Goal: Task Accomplishment & Management: Use online tool/utility

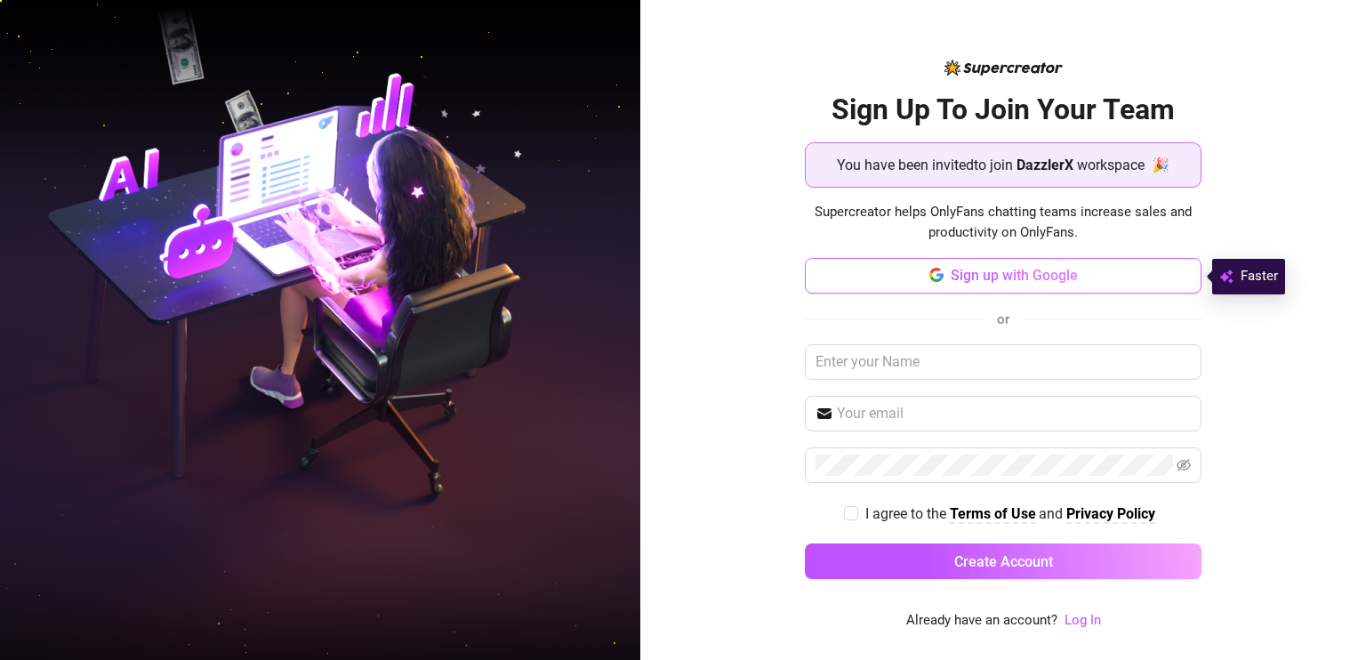
click at [1012, 276] on span "Sign up with Google" at bounding box center [1014, 275] width 127 height 17
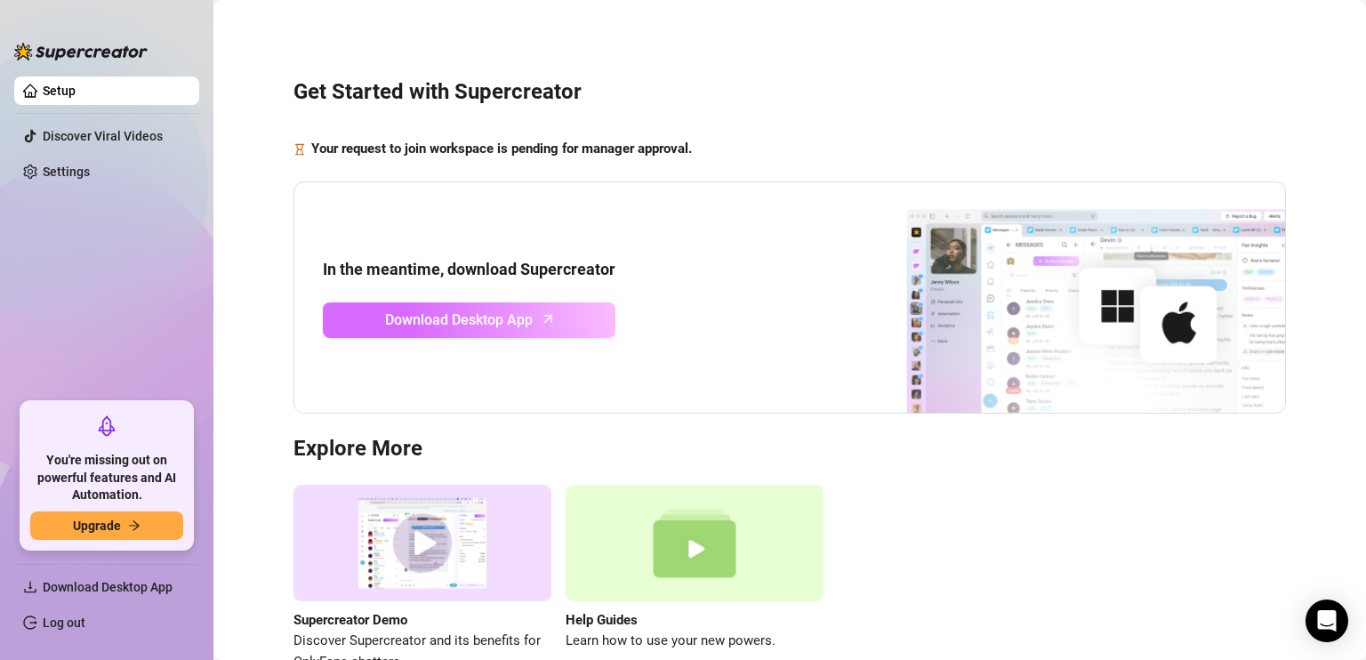
click at [510, 319] on span "Download Desktop App" at bounding box center [459, 320] width 148 height 22
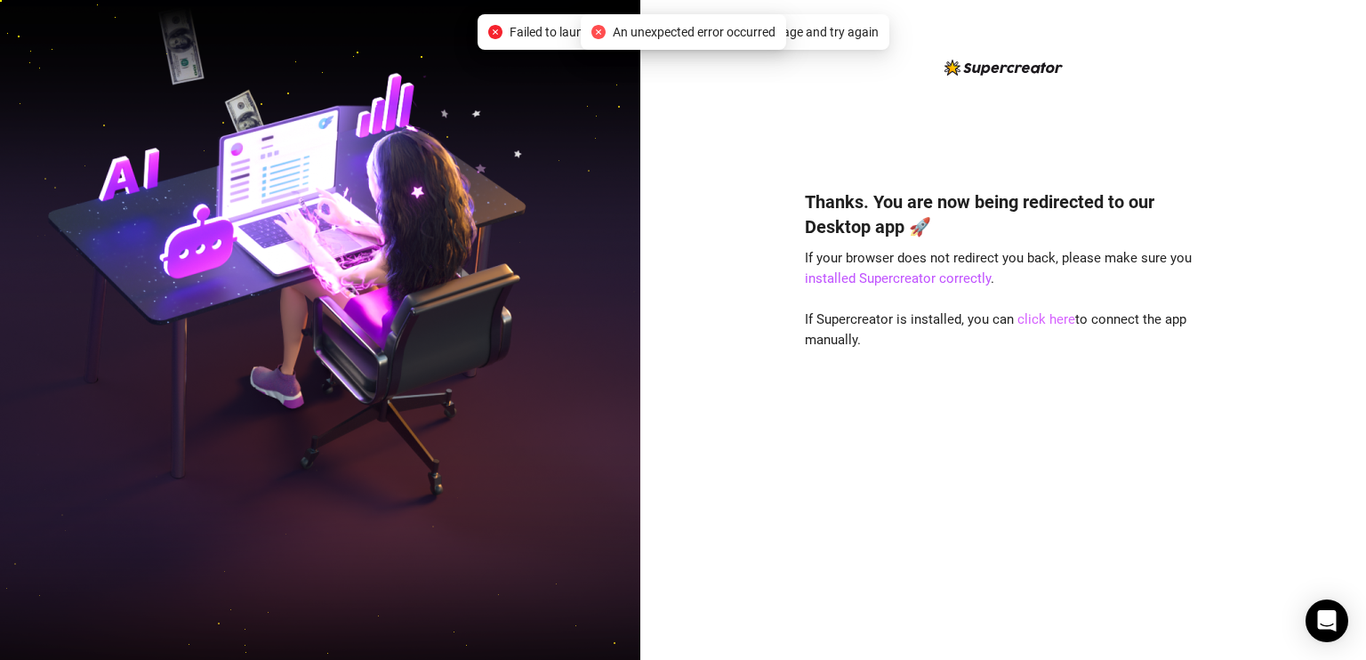
click at [1039, 320] on link "click here" at bounding box center [1046, 319] width 58 height 16
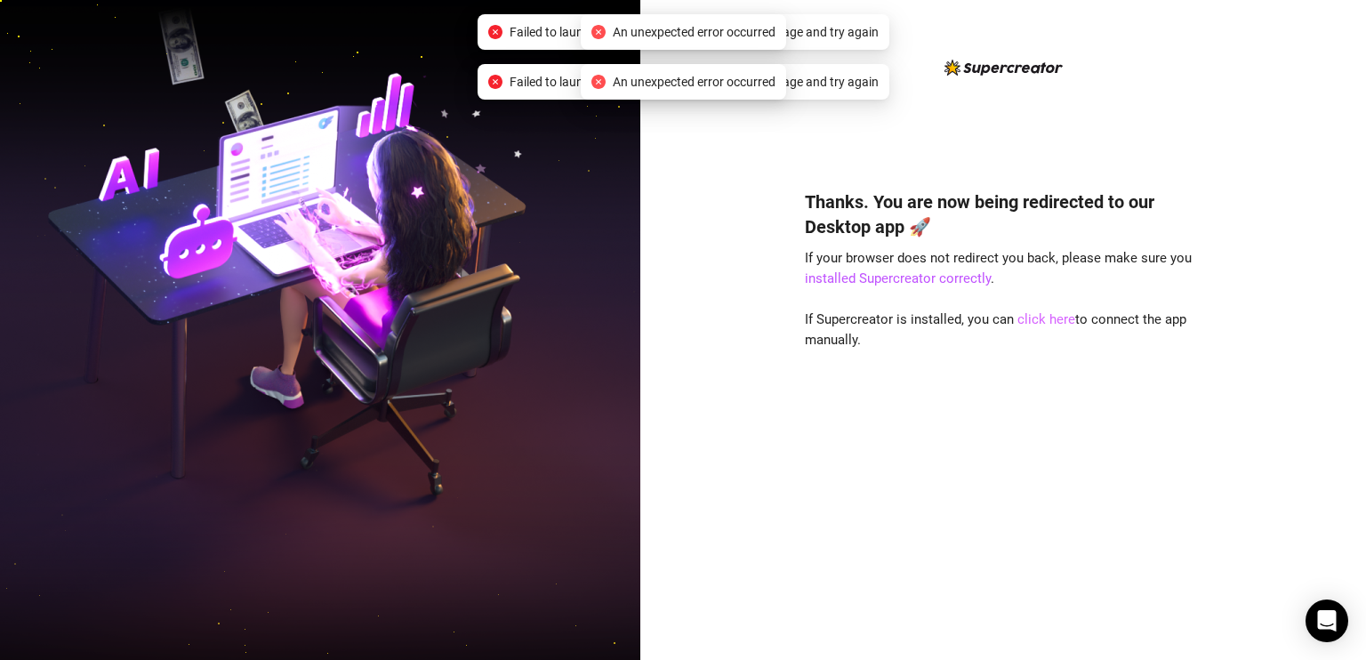
click at [1039, 320] on link "click here" at bounding box center [1046, 319] width 58 height 16
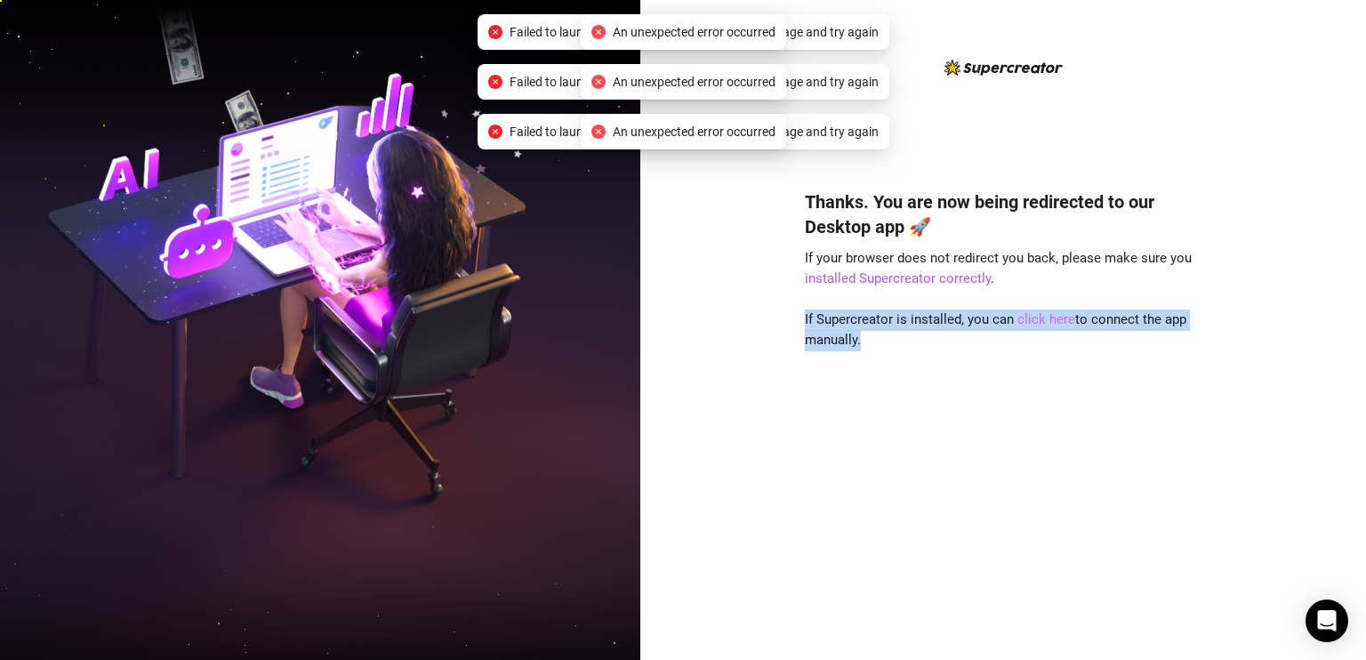
click at [1039, 320] on link "click here" at bounding box center [1046, 319] width 58 height 16
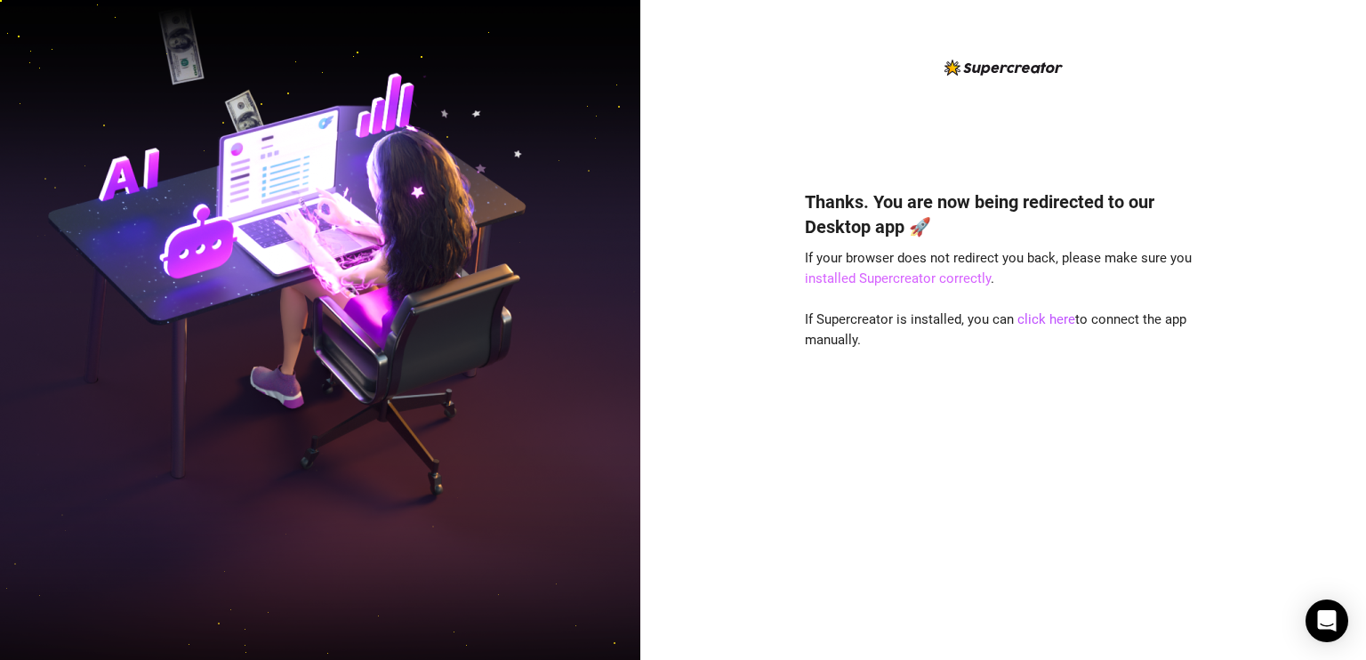
click at [941, 274] on link "installed Supercreator correctly" at bounding box center [898, 278] width 186 height 16
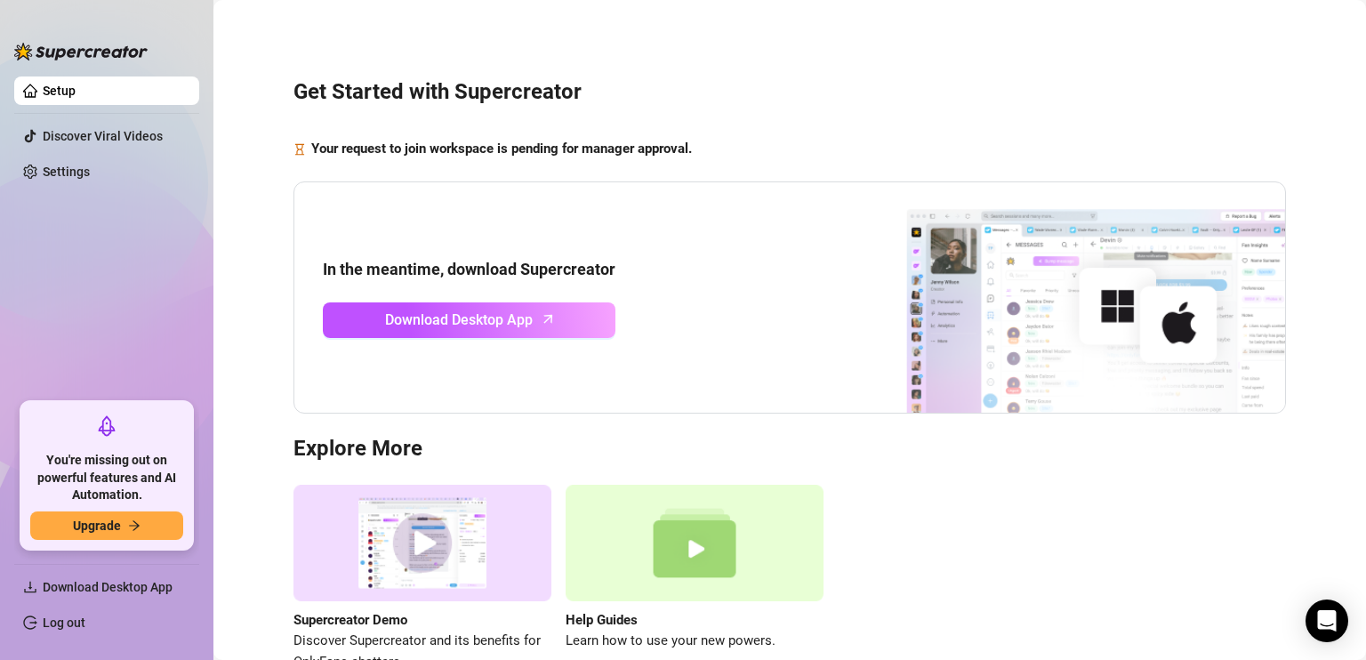
click at [1128, 68] on div "Get Started with Supercreator Your request to join workspace is pending for man…" at bounding box center [789, 364] width 1117 height 705
